Goal: Manage account settings

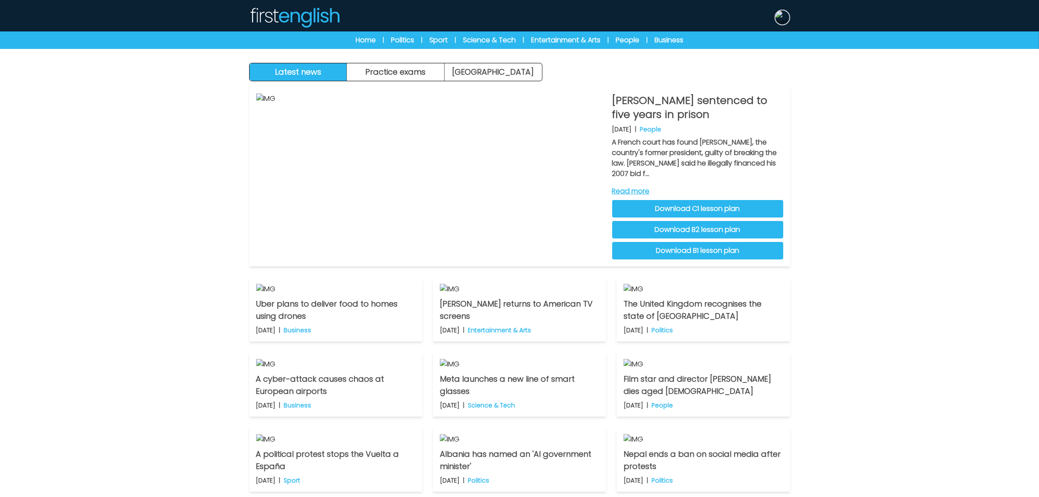
click at [787, 17] on img at bounding box center [783, 17] width 14 height 14
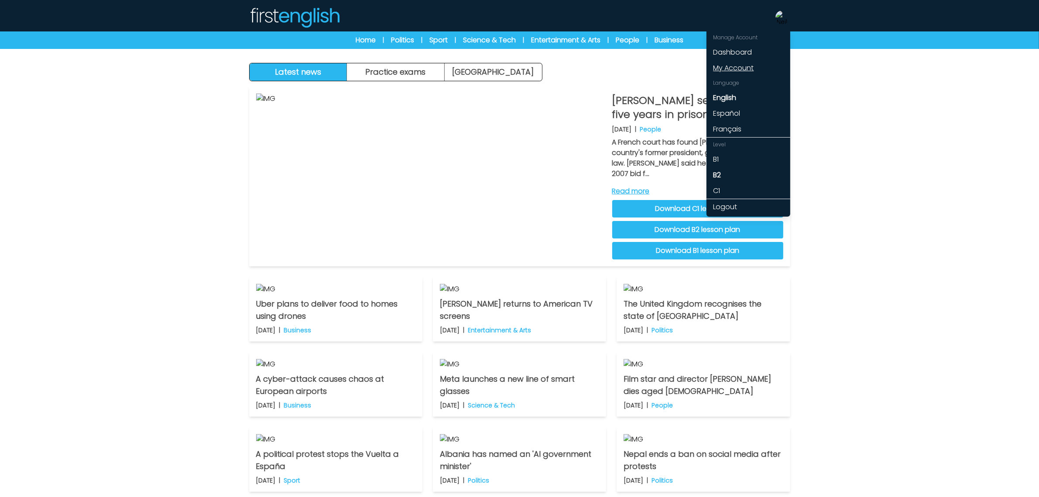
click at [749, 64] on link "My Account" at bounding box center [749, 68] width 84 height 16
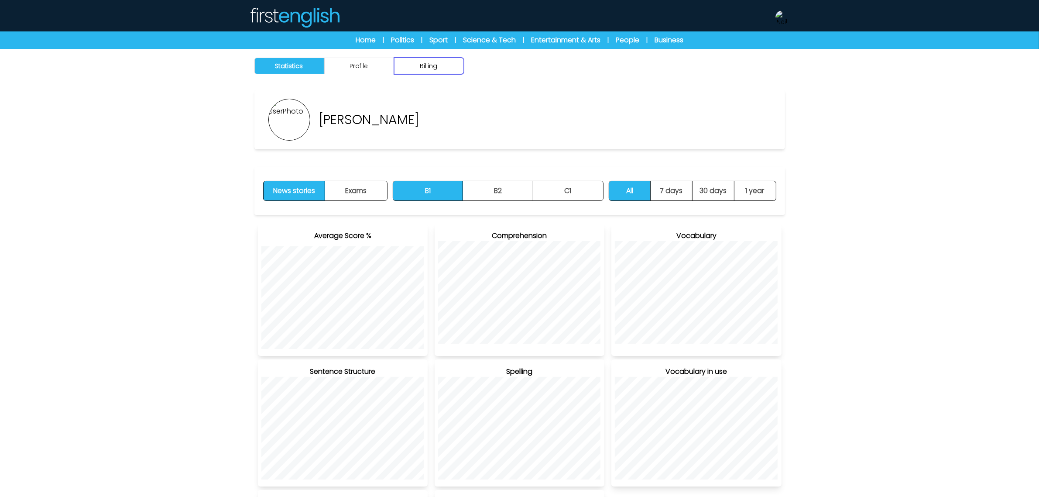
click at [440, 72] on button "Billing" at bounding box center [429, 66] width 70 height 17
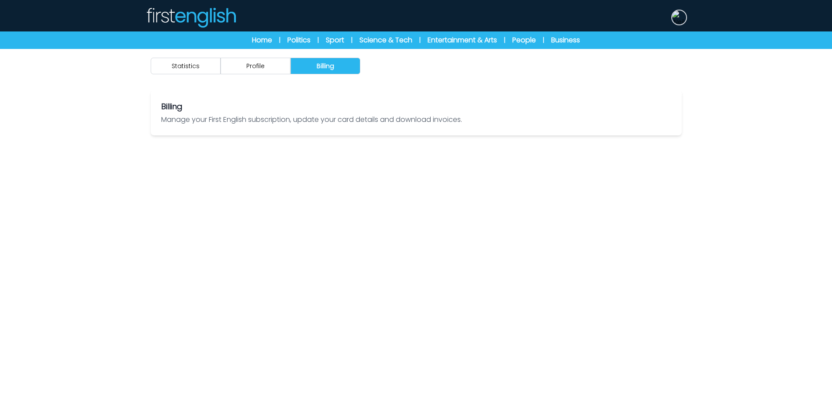
click at [679, 16] on img at bounding box center [679, 17] width 14 height 14
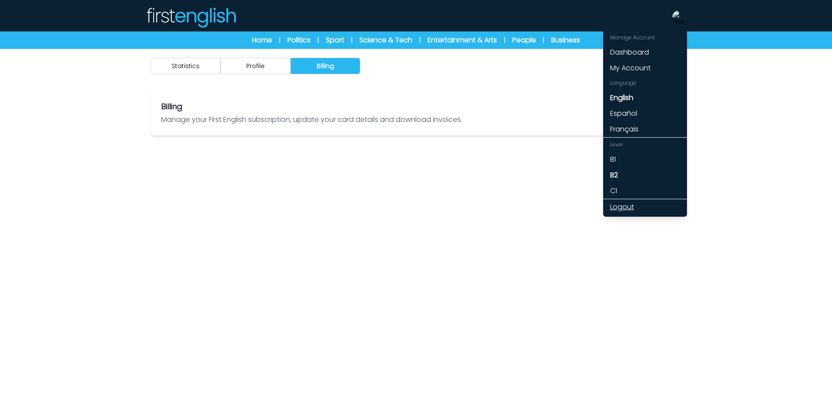
click at [626, 206] on link "Logout" at bounding box center [645, 207] width 84 height 16
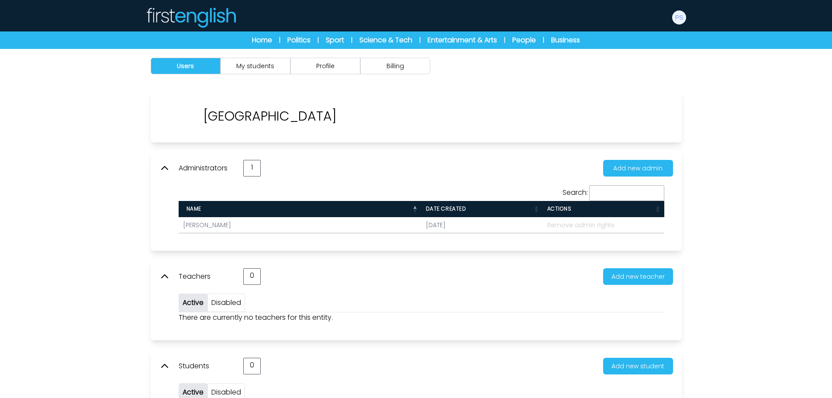
click at [407, 75] on div "Users My students Profile Billing" at bounding box center [416, 66] width 559 height 34
click at [413, 64] on button "Billing" at bounding box center [395, 66] width 70 height 17
